Goal: Information Seeking & Learning: Learn about a topic

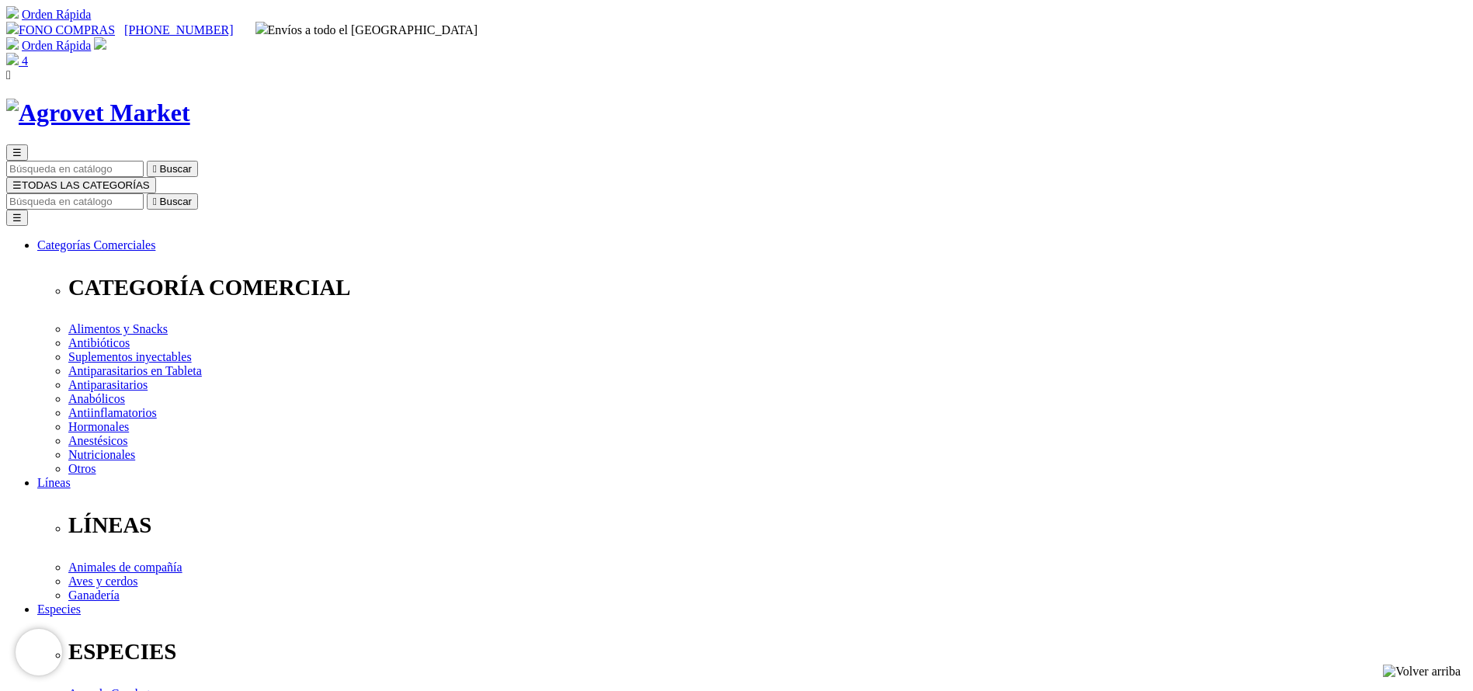
select select "222"
type input "eprimec"
click at [147, 193] on button " Buscar" at bounding box center [172, 201] width 51 height 16
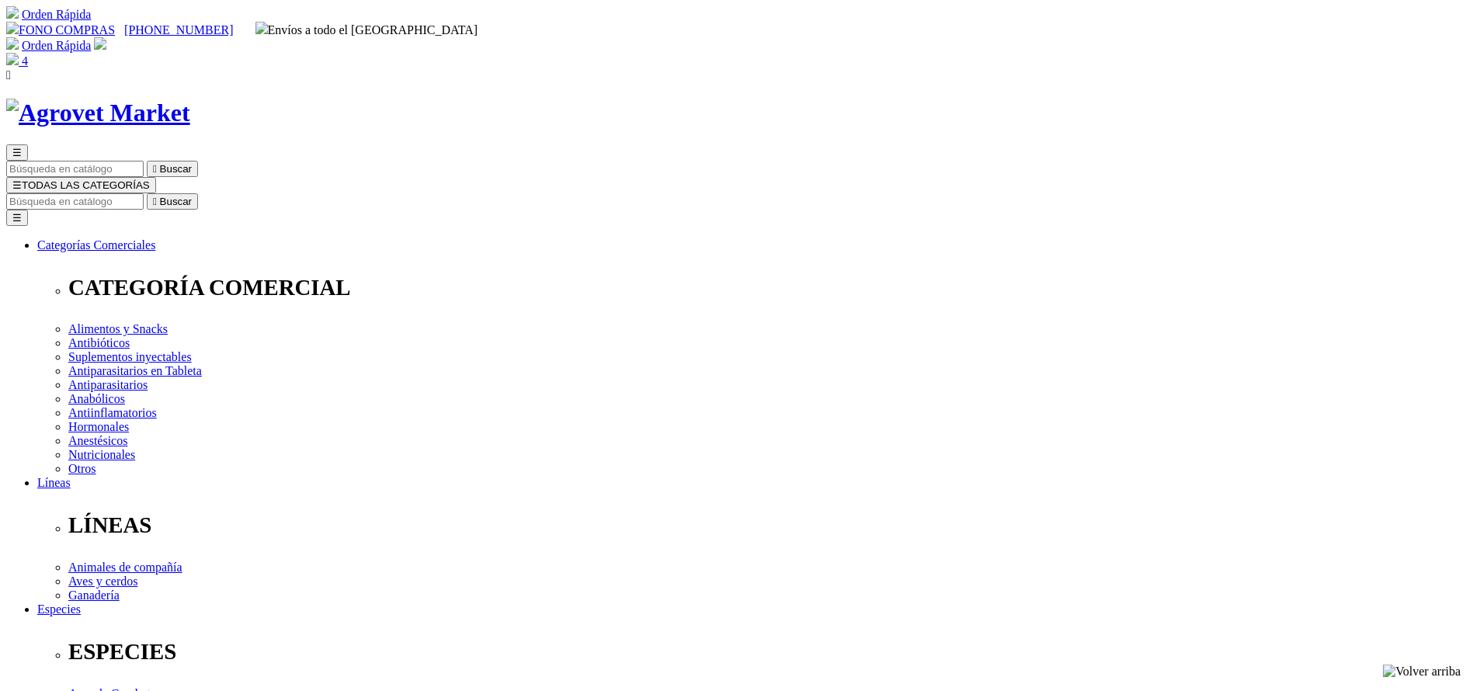
copy div "Eprimec IS"
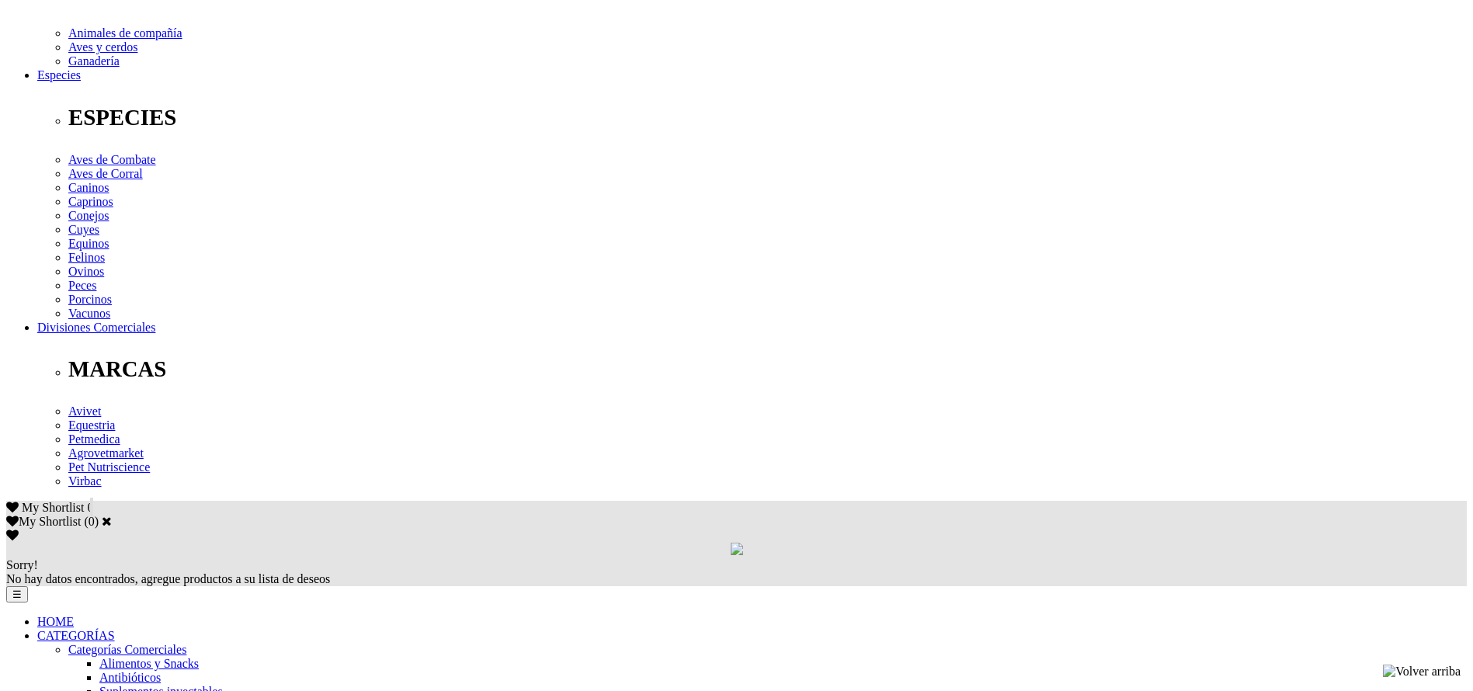
scroll to position [621, 0]
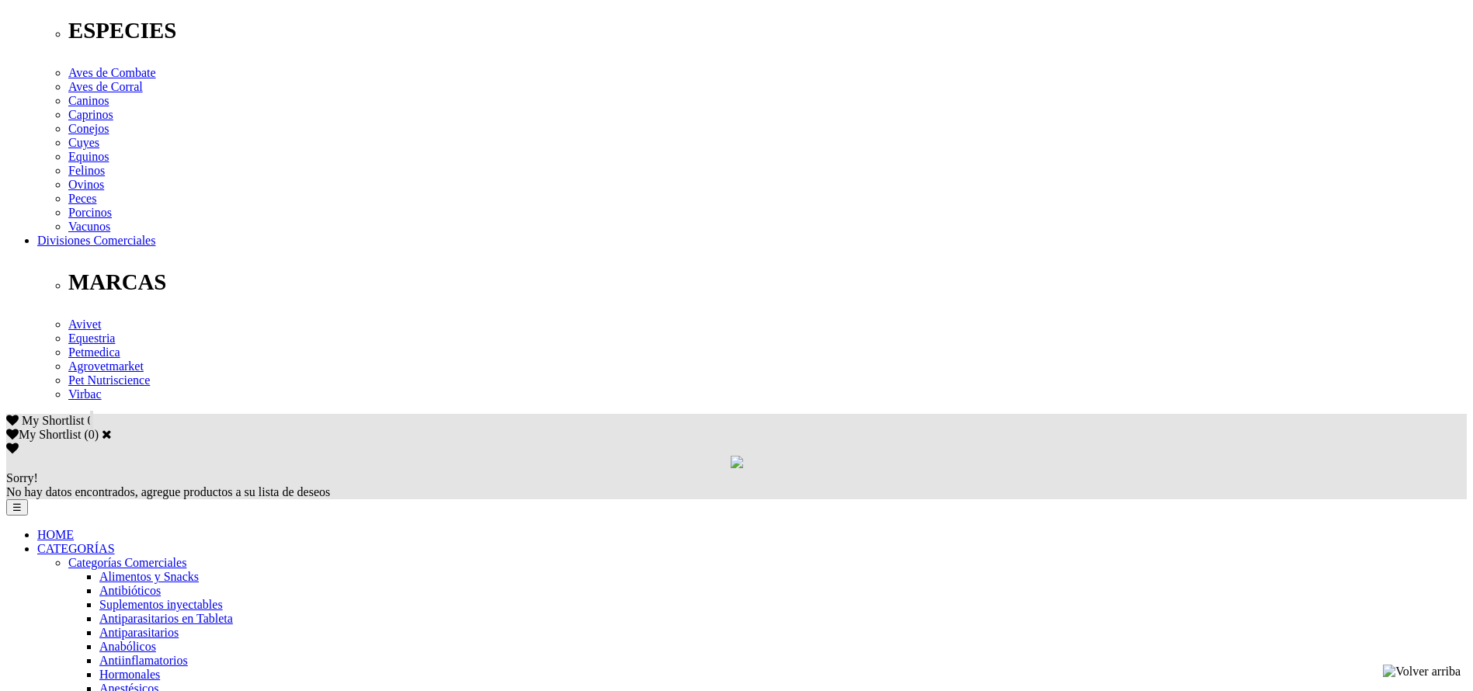
copy div "Para el tratamiento y el control de infecciones parasitarias causadas por forma…"
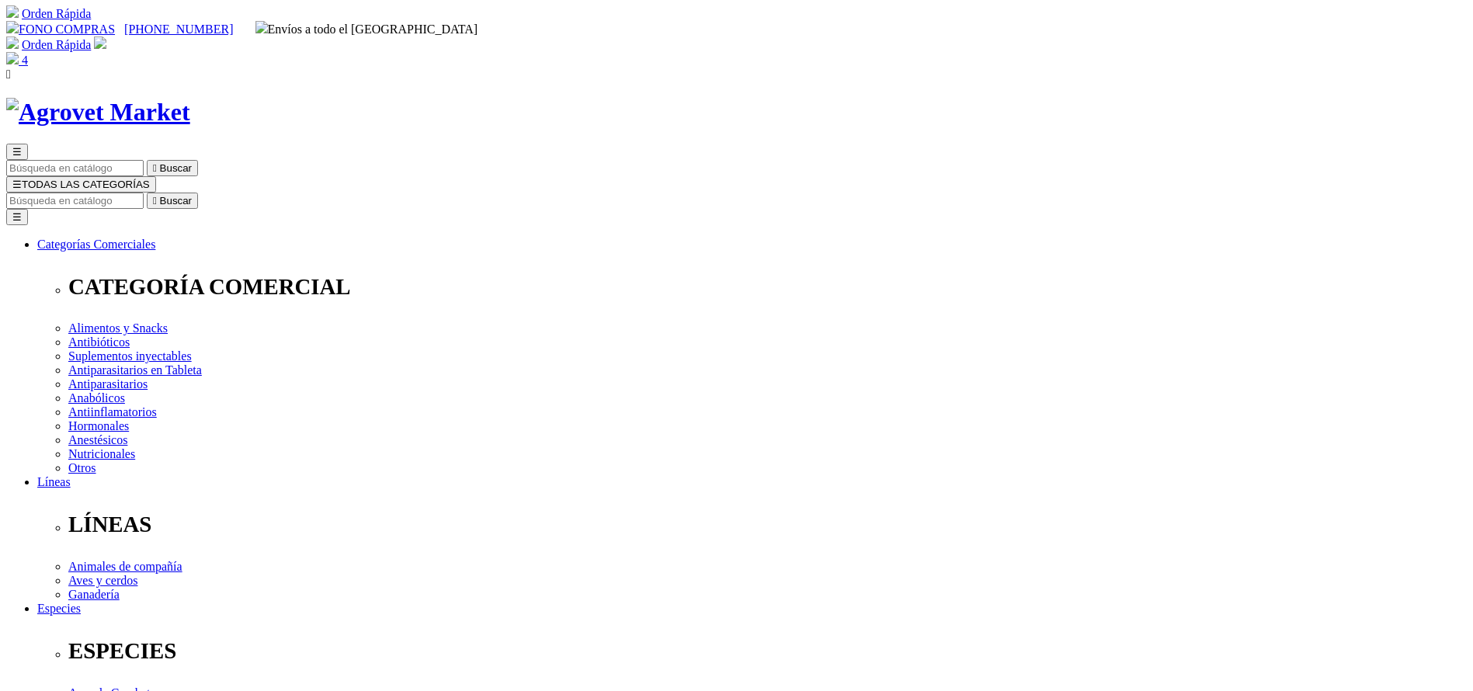
scroll to position [0, 0]
click at [144, 193] on input "Buscar" at bounding box center [74, 201] width 137 height 16
type input "iron"
click at [147, 193] on button " Buscar" at bounding box center [172, 201] width 51 height 16
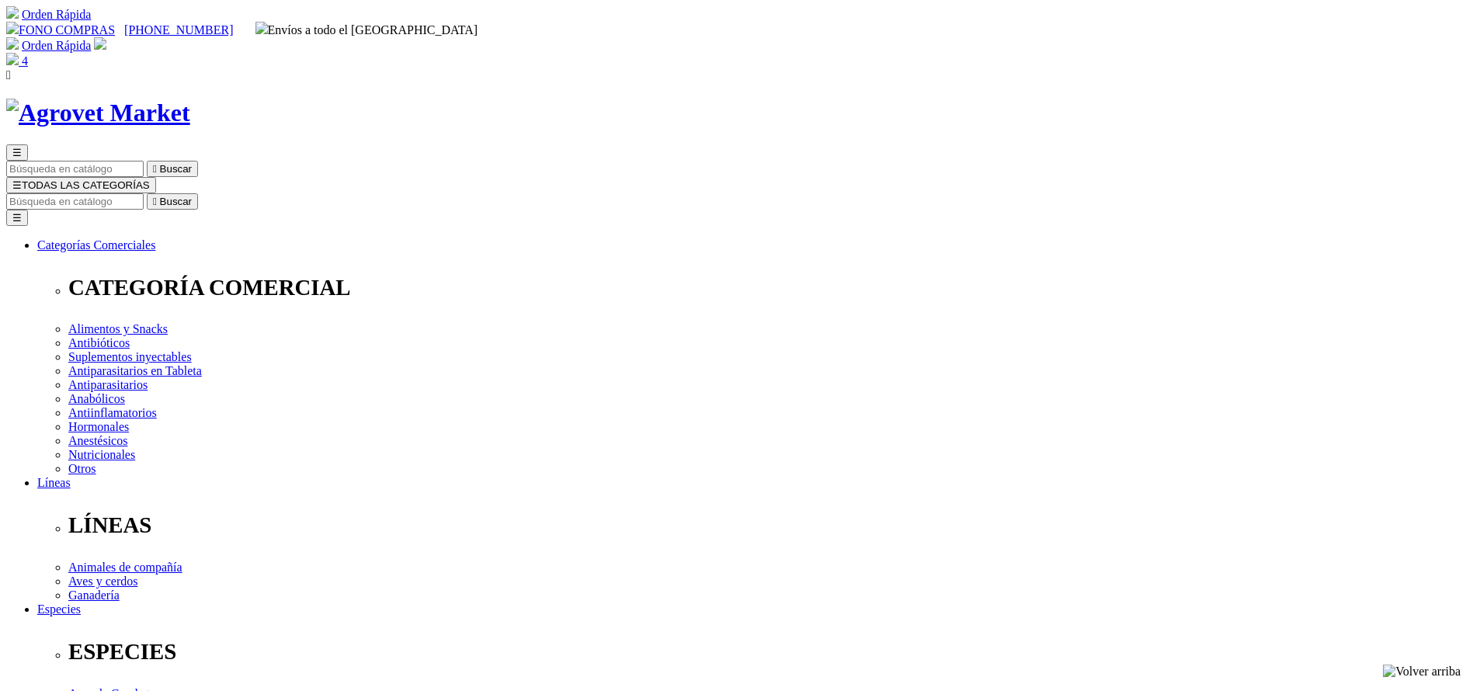
copy div "Iron-Dex 200® B12"
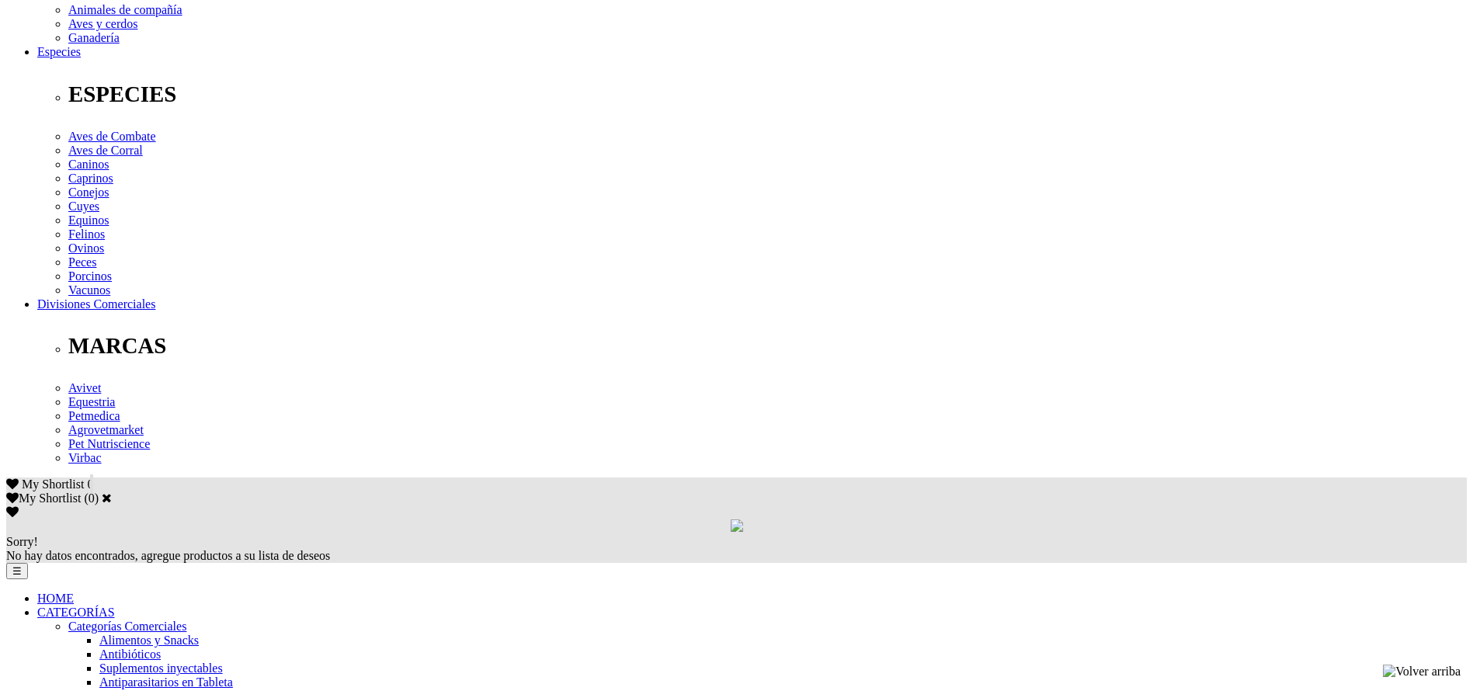
scroll to position [582, 0]
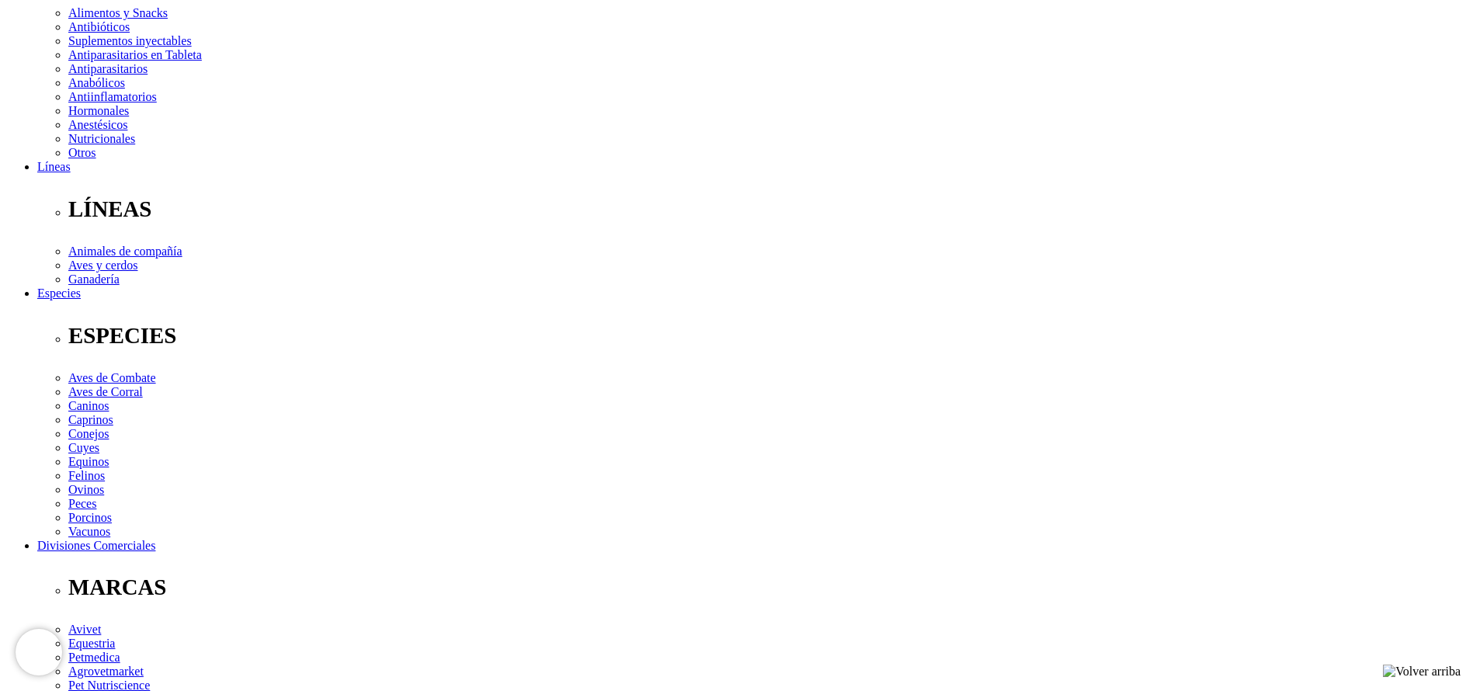
scroll to position [0, 0]
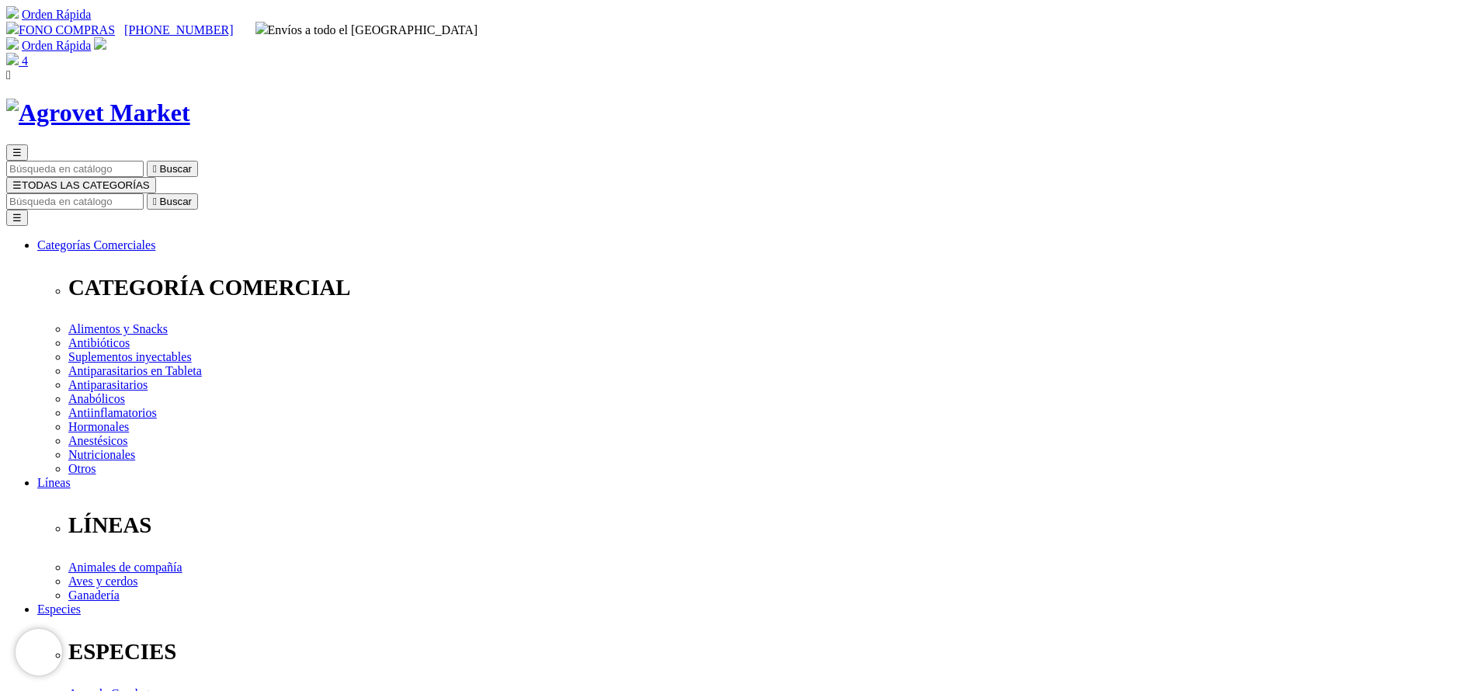
copy div "Iron-Dex 200® B12"
